Goal: Transaction & Acquisition: Purchase product/service

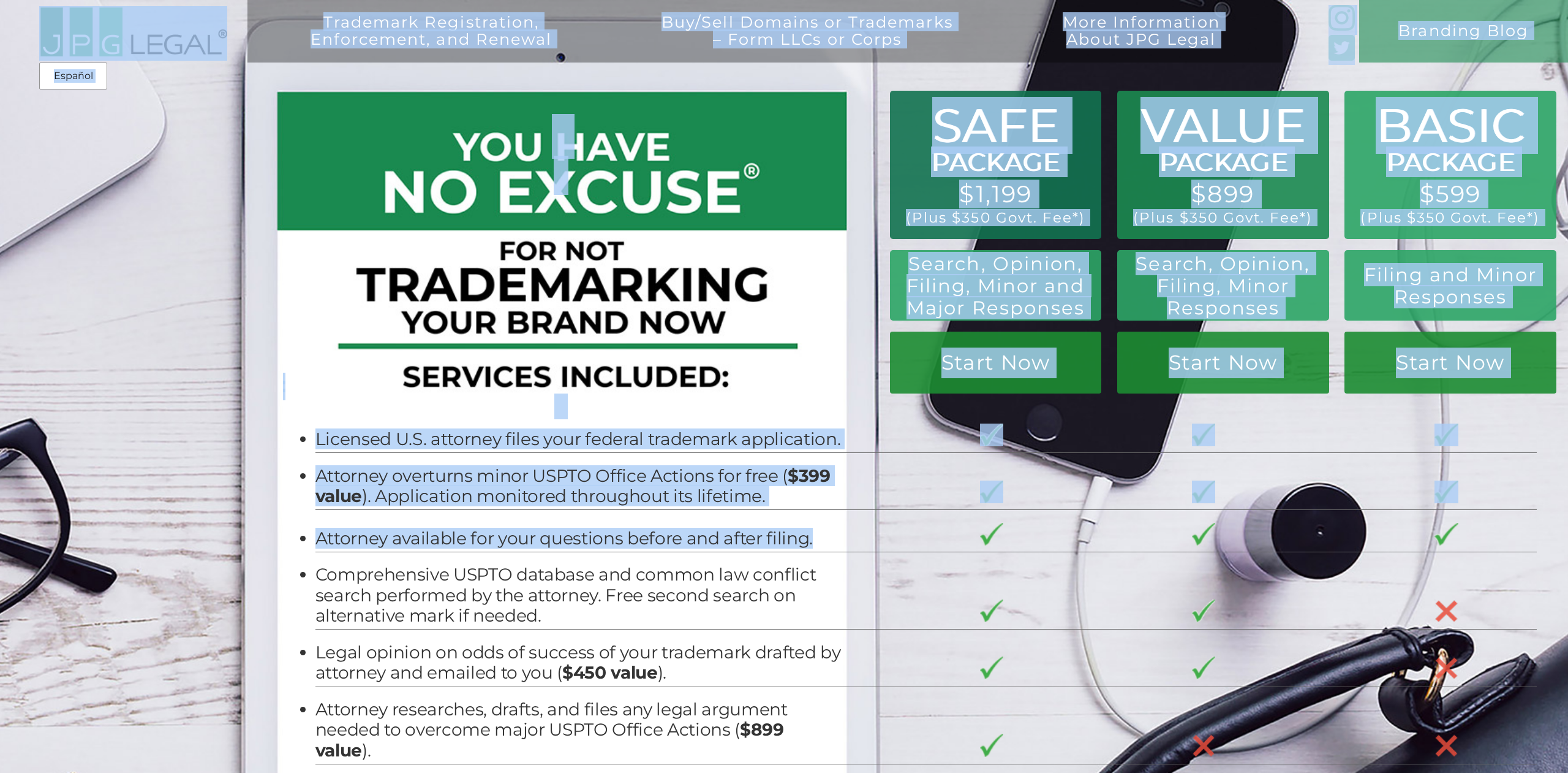
drag, startPoint x: 348, startPoint y: 179, endPoint x: 841, endPoint y: 542, distance: 612.2
click at [841, 48] on div "Trademark Registration, Enforcement, and Renewal File a Trademark Application T…" at bounding box center [784, 23] width 1568 height 48
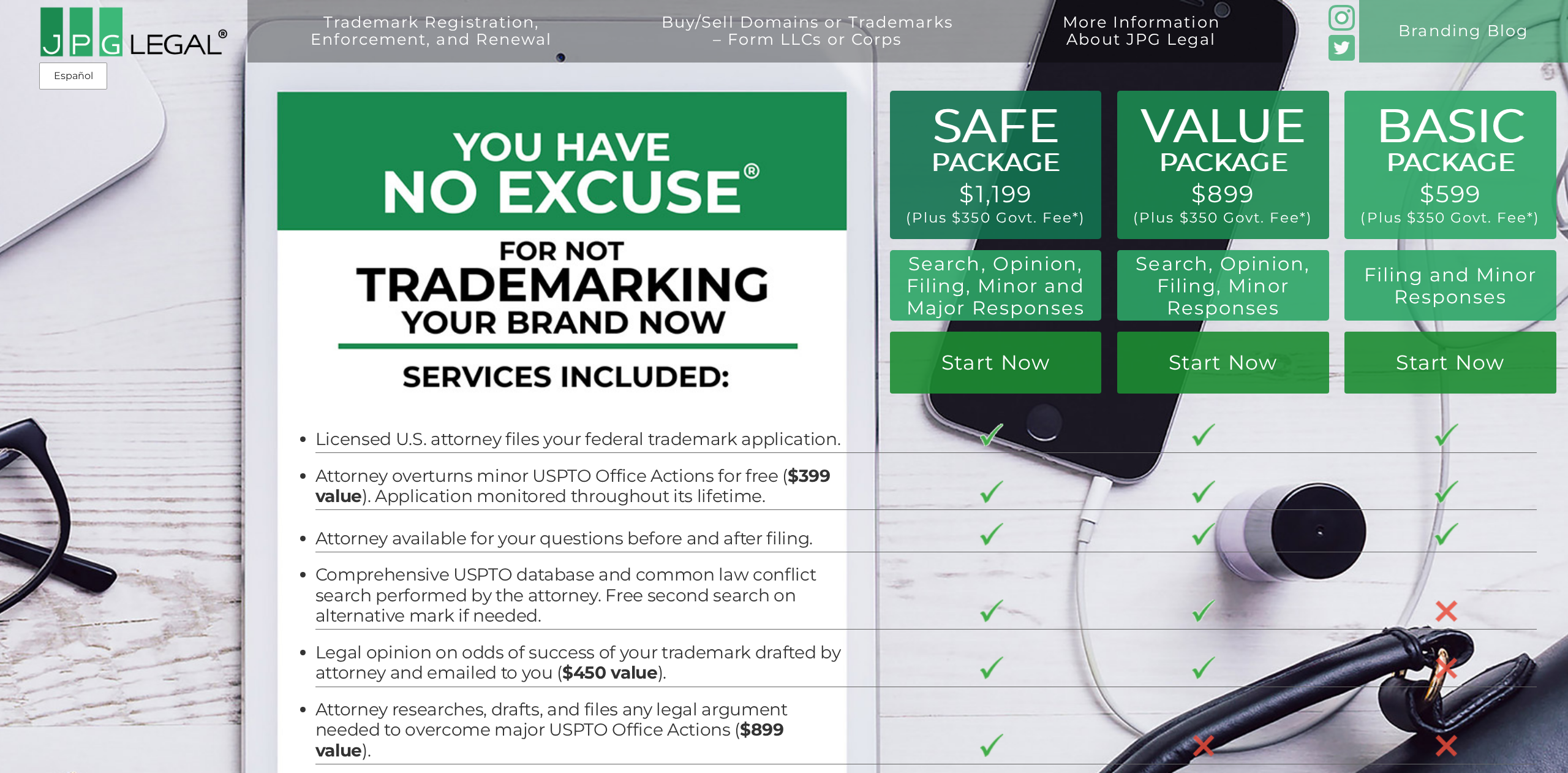
click at [588, 559] on td "Comprehensive USPTO database and common law conflict search performed by the at…" at bounding box center [596, 590] width 563 height 78
click at [1037, 344] on link "Start Now" at bounding box center [996, 363] width 212 height 62
click at [738, 419] on td "Licensed U.S. attorney files your federal trademark application." at bounding box center [596, 431] width 563 height 42
